Goal: Task Accomplishment & Management: Manage account settings

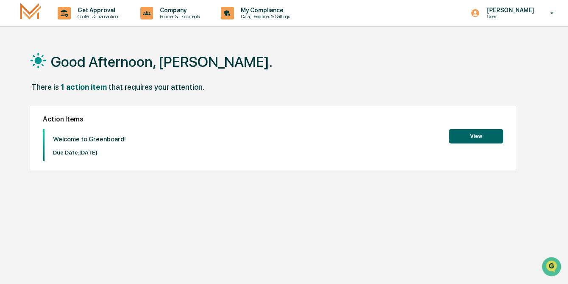
click at [476, 135] on button "View" at bounding box center [476, 136] width 54 height 14
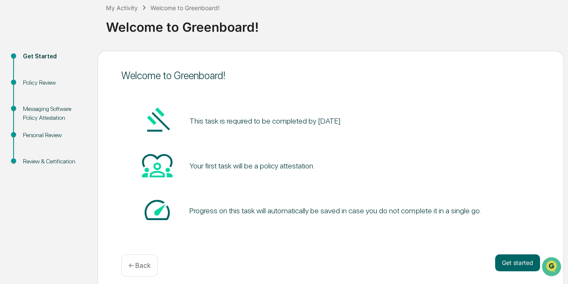
scroll to position [57, 0]
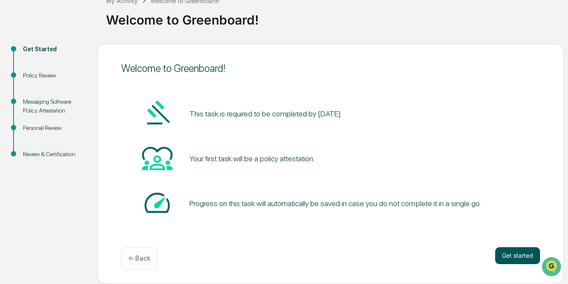
click at [518, 253] on button "Get started" at bounding box center [517, 256] width 45 height 17
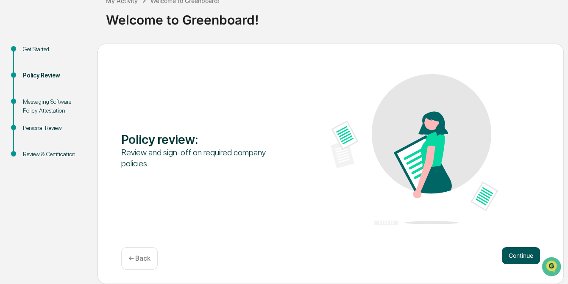
click at [529, 251] on button "Continue" at bounding box center [521, 256] width 38 height 17
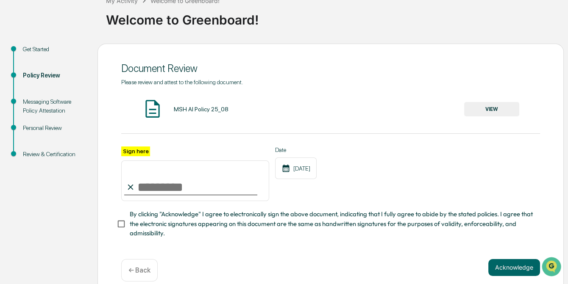
click at [492, 110] on button "VIEW" at bounding box center [491, 109] width 55 height 14
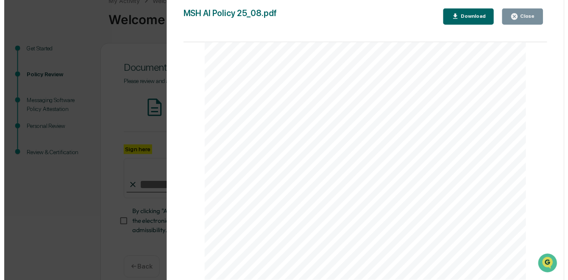
scroll to position [72, 0]
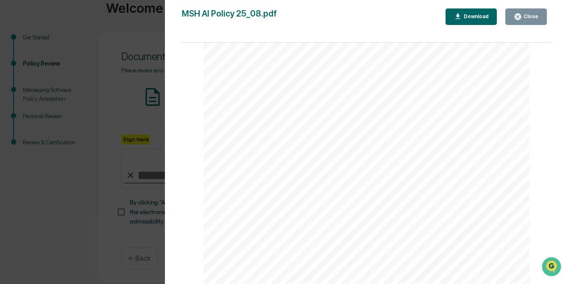
click at [244, 220] on div "AI Policy Generative Artificial Intelligence [PERSON_NAME] & Co., Member FINRA/…" at bounding box center [367, 72] width 327 height 423
click at [520, 20] on icon "button" at bounding box center [518, 17] width 6 height 6
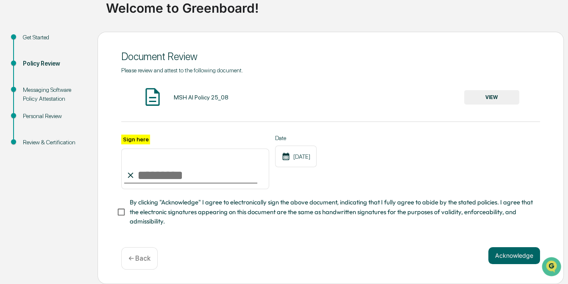
click at [154, 179] on input "Sign here" at bounding box center [195, 169] width 148 height 41
type input "**********"
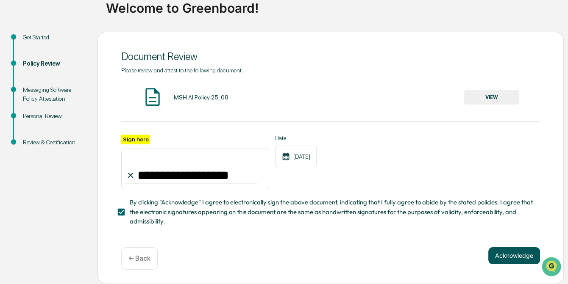
click at [517, 254] on button "Acknowledge" at bounding box center [514, 256] width 52 height 17
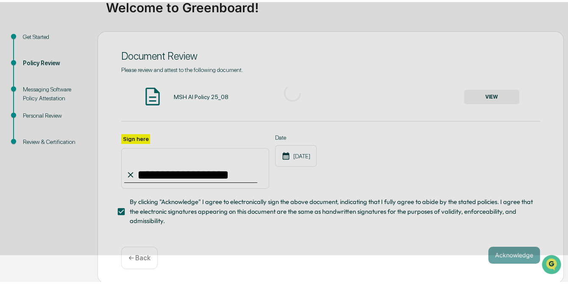
scroll to position [57, 0]
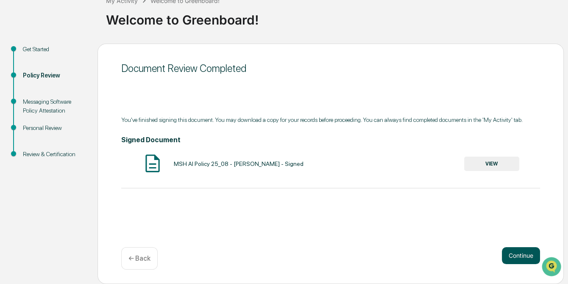
click at [522, 254] on button "Continue" at bounding box center [521, 256] width 38 height 17
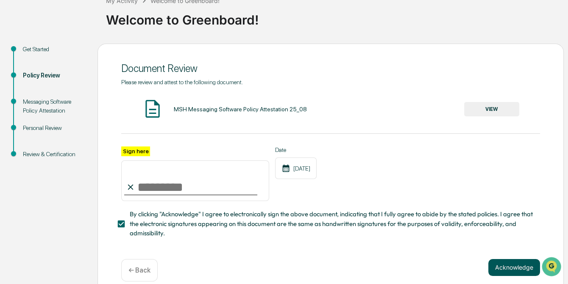
click at [513, 274] on button "Acknowledge" at bounding box center [514, 267] width 52 height 17
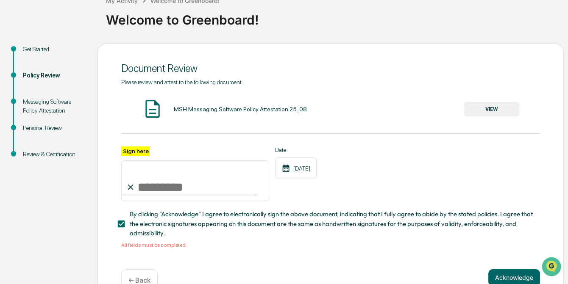
click at [169, 191] on input "Sign here" at bounding box center [195, 181] width 148 height 41
type input "**********"
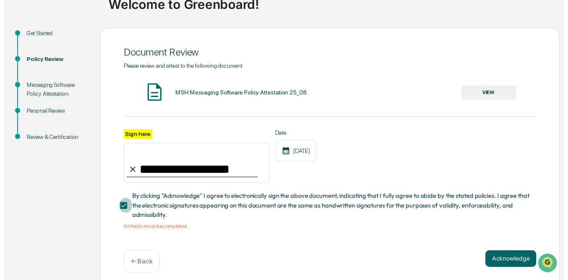
scroll to position [82, 0]
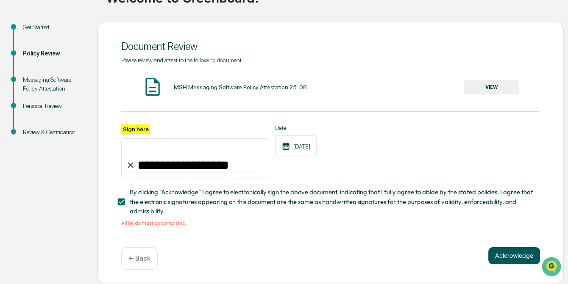
click at [519, 253] on button "Acknowledge" at bounding box center [514, 256] width 52 height 17
click at [140, 257] on p "← Back" at bounding box center [139, 259] width 22 height 8
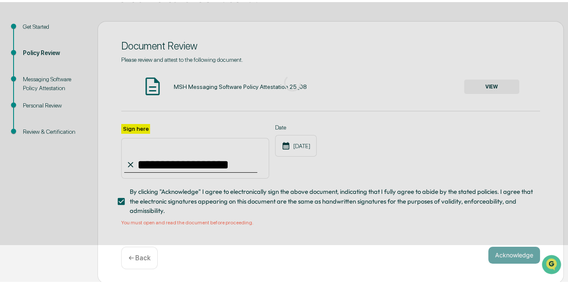
scroll to position [57, 0]
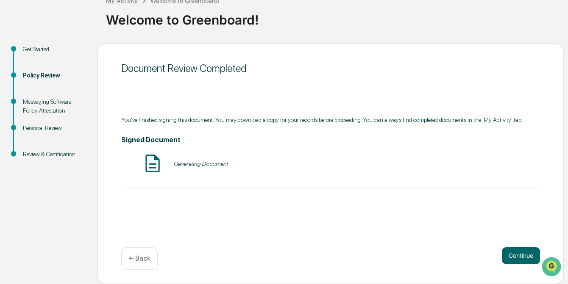
click at [300, 144] on h4 "Signed Document" at bounding box center [330, 140] width 419 height 8
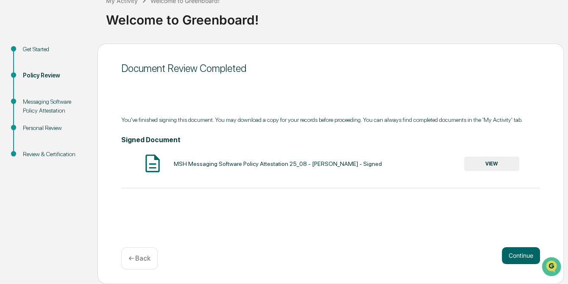
drag, startPoint x: 171, startPoint y: 162, endPoint x: 178, endPoint y: 162, distance: 7.2
click at [171, 163] on div "MSH Messaging Software Policy Attestation 25_08 - [PERSON_NAME] - Signed VIEW" at bounding box center [330, 164] width 419 height 22
click at [142, 260] on p "← Back" at bounding box center [139, 259] width 22 height 8
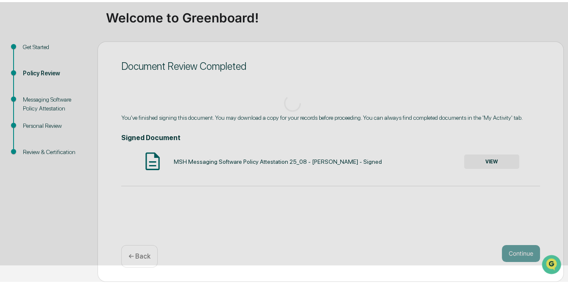
scroll to position [72, 0]
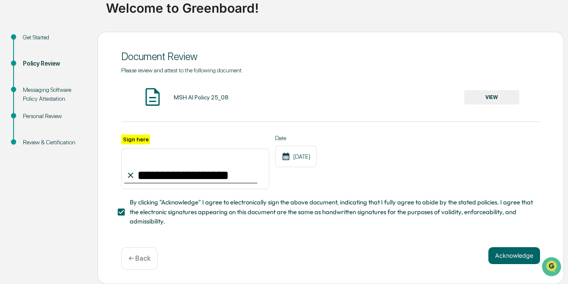
click at [494, 93] on button "VIEW" at bounding box center [491, 97] width 55 height 14
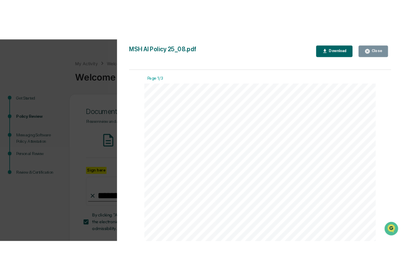
scroll to position [0, 0]
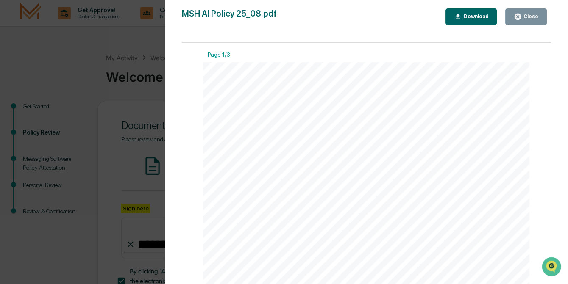
click at [471, 14] on div "Download" at bounding box center [475, 17] width 27 height 6
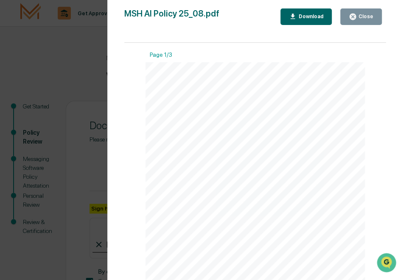
click at [365, 16] on div "Close" at bounding box center [365, 17] width 17 height 6
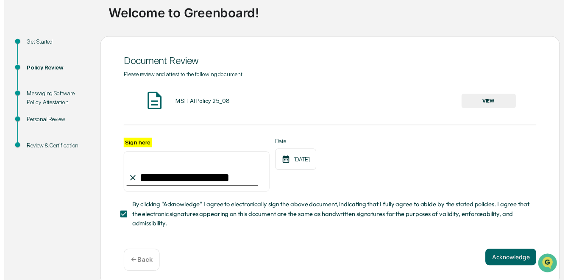
scroll to position [72, 0]
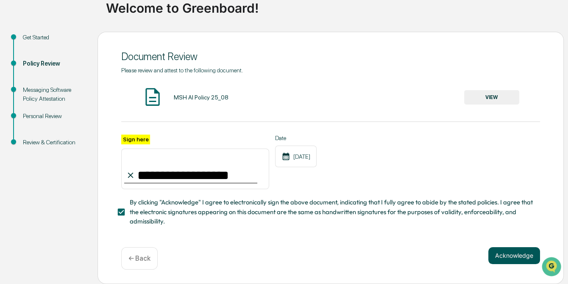
click at [511, 255] on button "Acknowledge" at bounding box center [514, 256] width 52 height 17
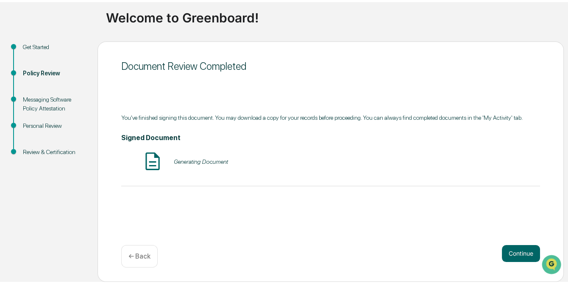
scroll to position [57, 0]
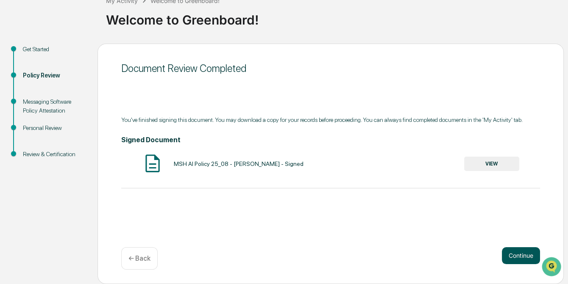
click at [523, 255] on button "Continue" at bounding box center [521, 256] width 38 height 17
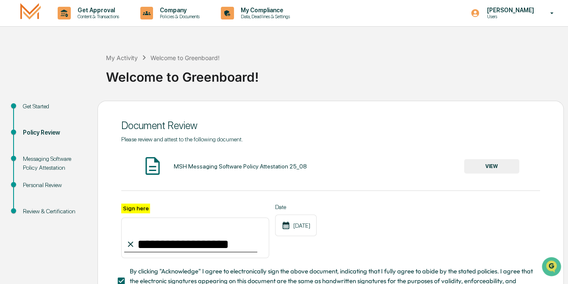
scroll to position [72, 0]
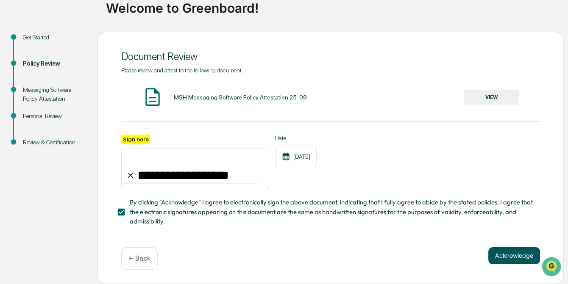
click at [516, 252] on button "Acknowledge" at bounding box center [514, 256] width 52 height 17
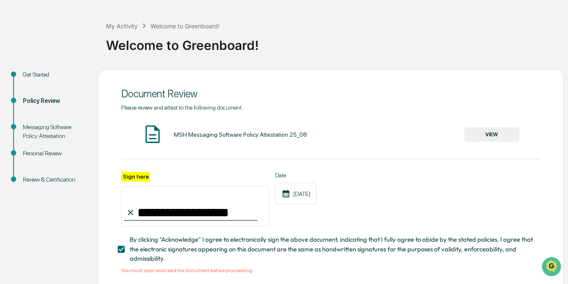
scroll to position [0, 0]
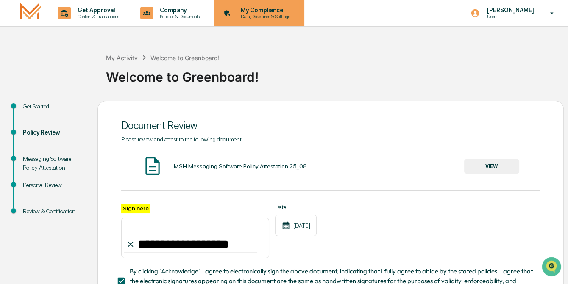
click at [270, 9] on p "My Compliance" at bounding box center [264, 10] width 60 height 7
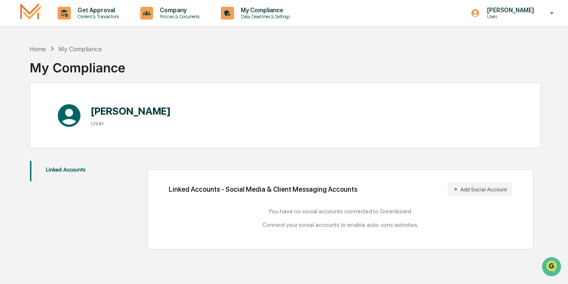
click at [100, 49] on div "My Compliance" at bounding box center [80, 48] width 43 height 7
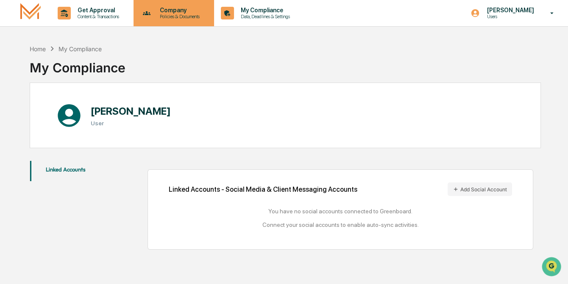
click at [191, 14] on p "Policies & Documents" at bounding box center [178, 17] width 51 height 6
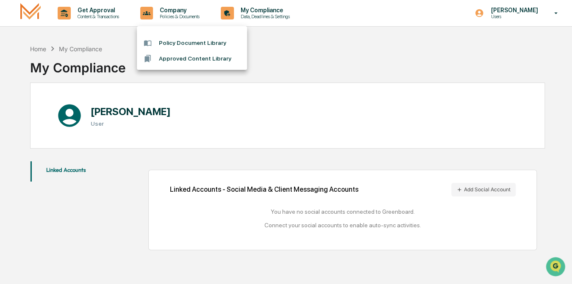
click at [289, 14] on div at bounding box center [286, 142] width 572 height 284
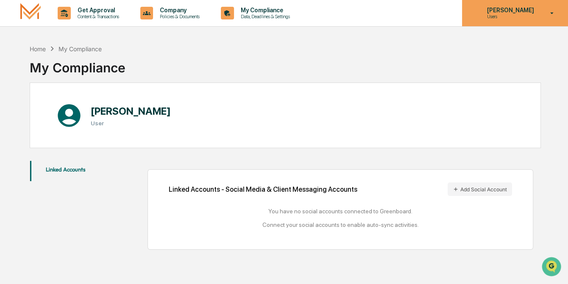
click at [552, 12] on icon at bounding box center [552, 13] width 3 height 2
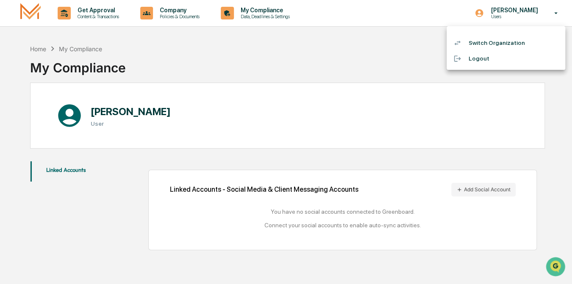
click at [89, 13] on div at bounding box center [286, 142] width 572 height 284
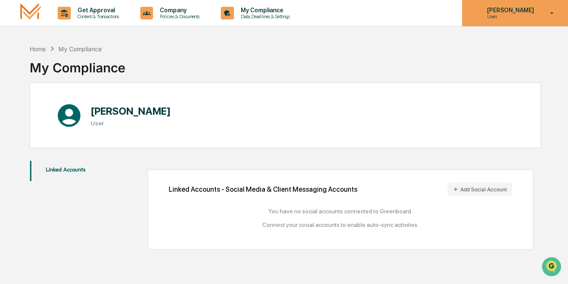
click at [550, 12] on icon at bounding box center [552, 13] width 15 height 8
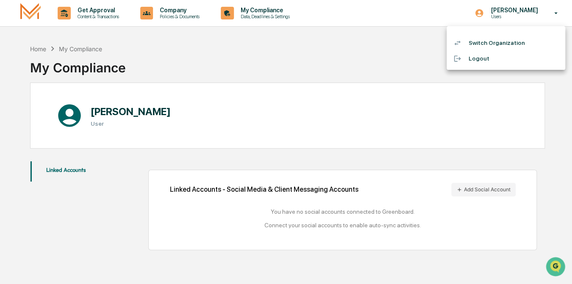
click at [475, 58] on li "Logout" at bounding box center [506, 59] width 119 height 16
